Goal: Complete application form: Complete application form

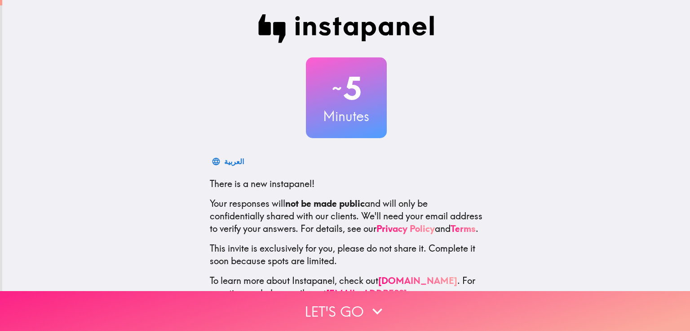
scroll to position [42, 0]
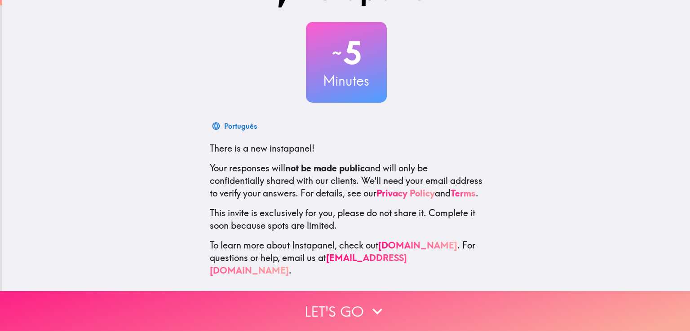
click at [351, 306] on button "Let's go" at bounding box center [345, 311] width 690 height 40
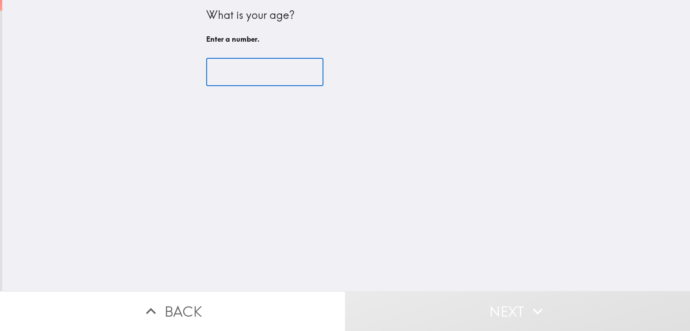
click at [243, 72] on input "number" at bounding box center [264, 72] width 117 height 28
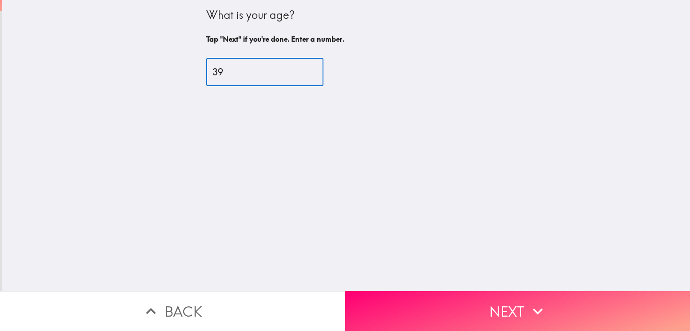
type input "39"
click at [506, 302] on button "Next" at bounding box center [517, 311] width 345 height 40
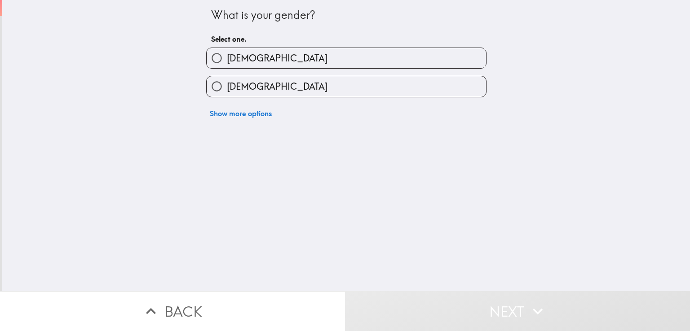
click at [212, 55] on input "[DEMOGRAPHIC_DATA]" at bounding box center [216, 58] width 20 height 20
radio input "true"
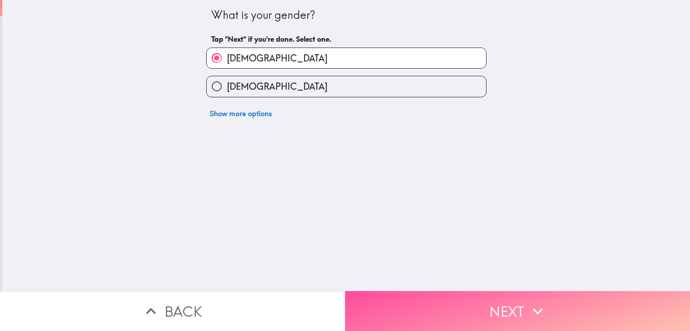
click at [437, 303] on button "Next" at bounding box center [517, 311] width 345 height 40
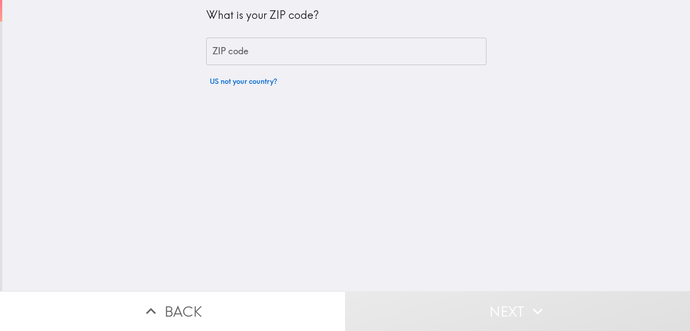
click at [246, 52] on input "ZIP code" at bounding box center [346, 52] width 280 height 28
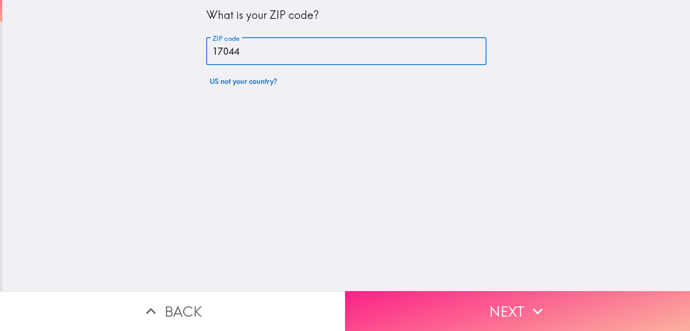
type input "17044"
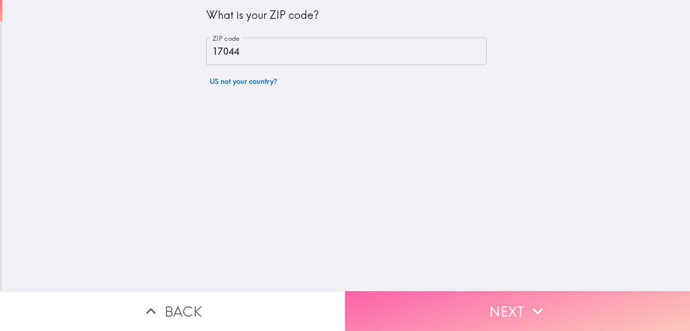
click at [445, 299] on button "Next" at bounding box center [517, 311] width 345 height 40
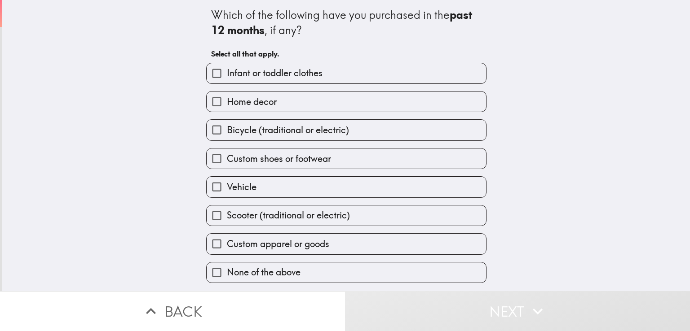
click at [209, 271] on input "None of the above" at bounding box center [216, 273] width 20 height 20
checkbox input "true"
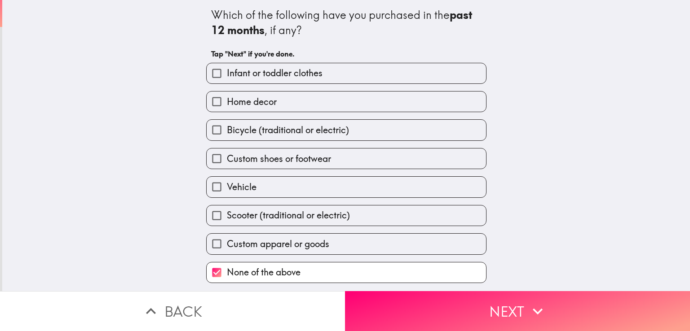
click at [415, 309] on button "Next" at bounding box center [517, 311] width 345 height 40
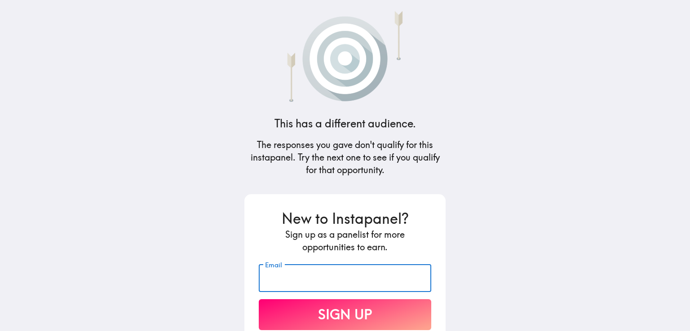
click at [342, 289] on input "Email" at bounding box center [345, 278] width 172 height 28
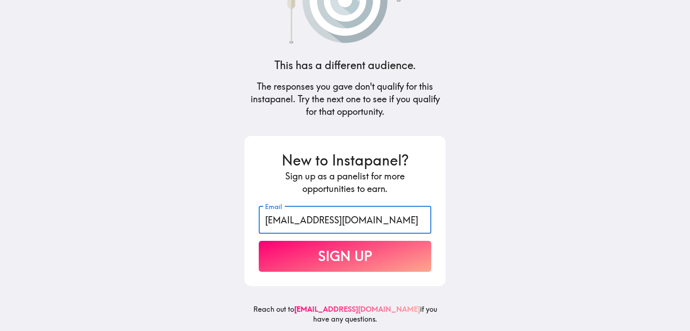
type input "[EMAIL_ADDRESS][DOMAIN_NAME]"
click at [347, 251] on button "Sign Up" at bounding box center [345, 256] width 172 height 31
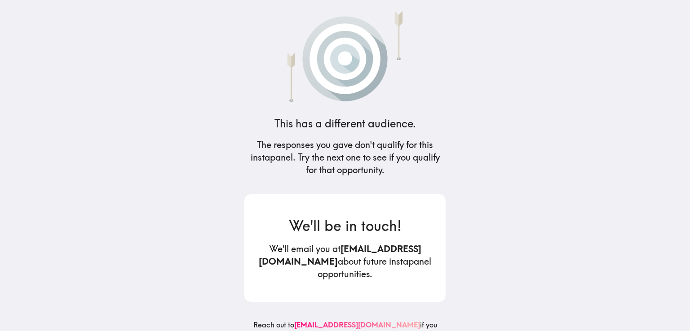
scroll to position [23, 0]
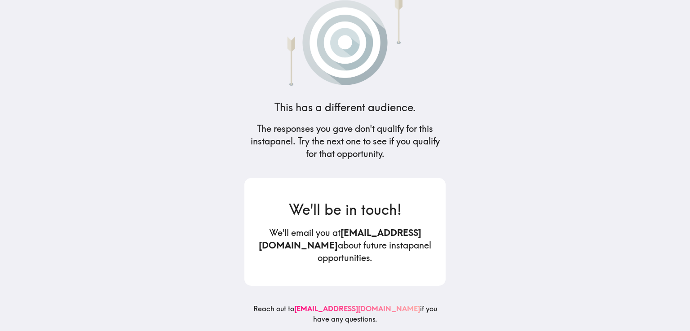
click at [359, 242] on b "[EMAIL_ADDRESS][DOMAIN_NAME]" at bounding box center [340, 239] width 163 height 24
click at [356, 250] on h5 "We'll email you at [EMAIL_ADDRESS][DOMAIN_NAME] about future instapanel opportu…" at bounding box center [345, 246] width 172 height 38
click at [486, 211] on main "This has a different audience. The responses you gave don't qualify for this in…" at bounding box center [345, 165] width 690 height 331
drag, startPoint x: 312, startPoint y: 238, endPoint x: 271, endPoint y: 238, distance: 41.8
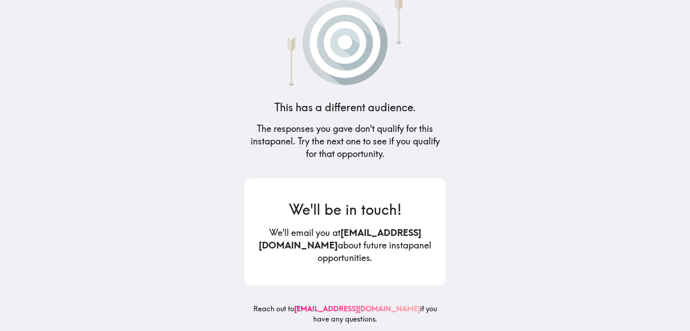
click at [313, 238] on b "[EMAIL_ADDRESS][DOMAIN_NAME]" at bounding box center [340, 239] width 163 height 24
drag, startPoint x: 310, startPoint y: 241, endPoint x: 364, endPoint y: 240, distance: 54.3
click at [364, 240] on b "[EMAIL_ADDRESS][DOMAIN_NAME]" at bounding box center [340, 239] width 163 height 24
click at [478, 212] on main "This has a different audience. The responses you gave don't qualify for this in…" at bounding box center [345, 165] width 690 height 331
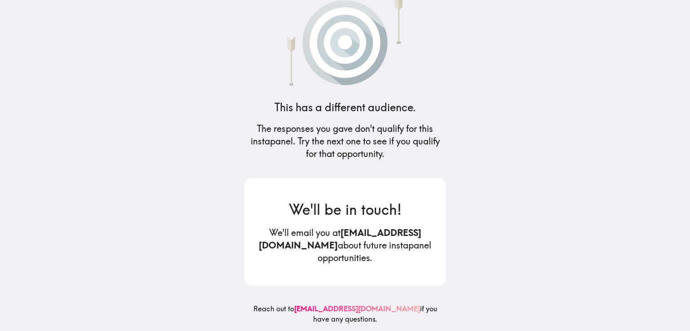
click at [478, 212] on main "This has a different audience. The responses you gave don't qualify for this in…" at bounding box center [345, 165] width 690 height 331
click at [475, 210] on main "This has a different audience. The responses you gave don't qualify for this in…" at bounding box center [345, 165] width 690 height 331
click at [353, 304] on link "[EMAIL_ADDRESS][DOMAIN_NAME]" at bounding box center [357, 308] width 126 height 9
